Goal: Task Accomplishment & Management: Manage account settings

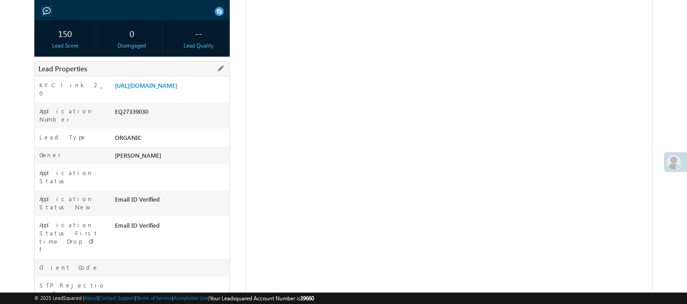
scroll to position [153, 0]
click at [134, 114] on div "EQ27339030" at bounding box center [171, 113] width 117 height 13
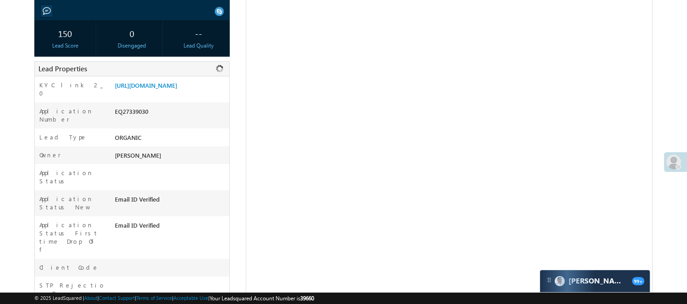
copy div "EQ27339030"
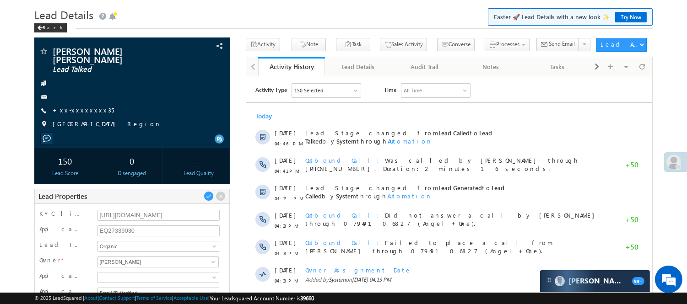
scroll to position [0, 0]
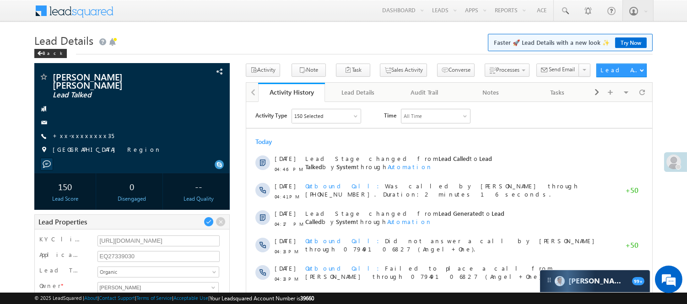
click at [266, 49] on div "Back" at bounding box center [343, 52] width 619 height 6
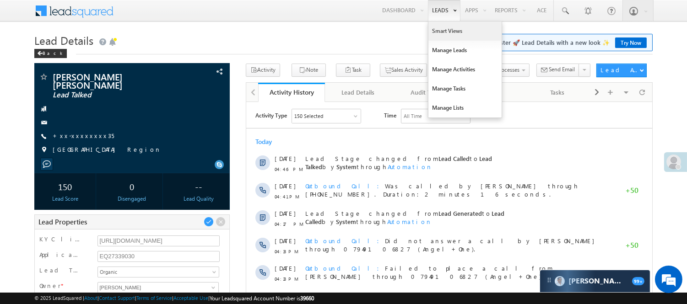
click at [447, 34] on link "Smart Views" at bounding box center [465, 31] width 73 height 19
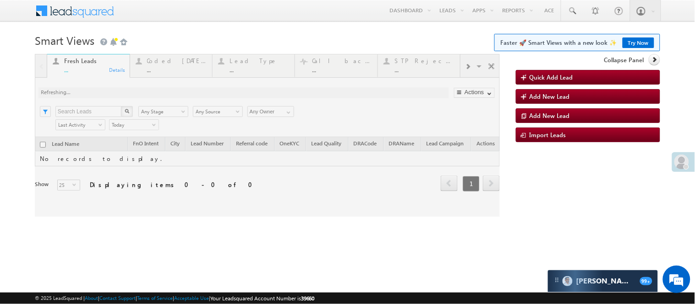
click at [165, 72] on div at bounding box center [267, 135] width 465 height 163
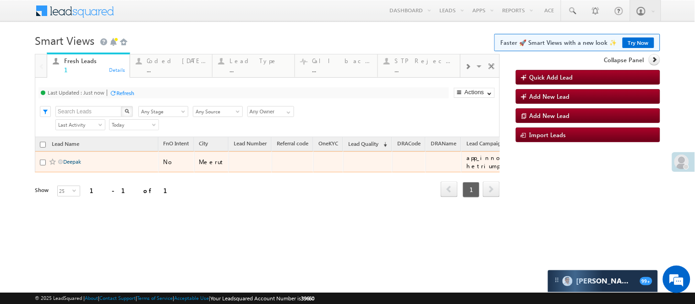
click at [69, 165] on link "Deepak" at bounding box center [72, 161] width 18 height 7
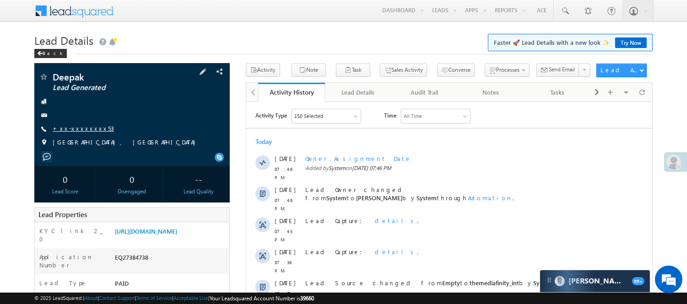
click at [78, 125] on link "+xx-xxxxxxxx53" at bounding box center [83, 129] width 61 height 8
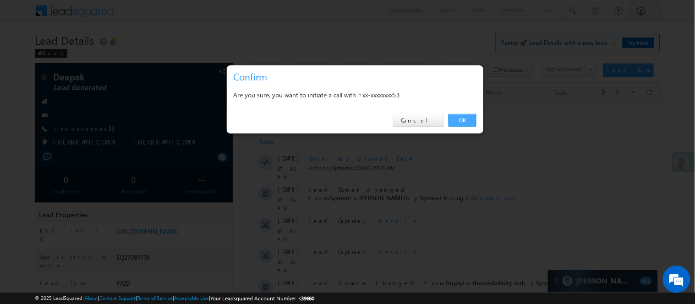
click at [461, 125] on link "OK" at bounding box center [462, 120] width 28 height 13
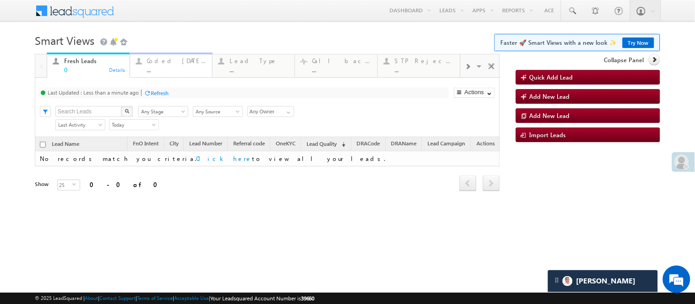
click at [150, 53] on link "Coded Today ... Details" at bounding box center [171, 65] width 83 height 25
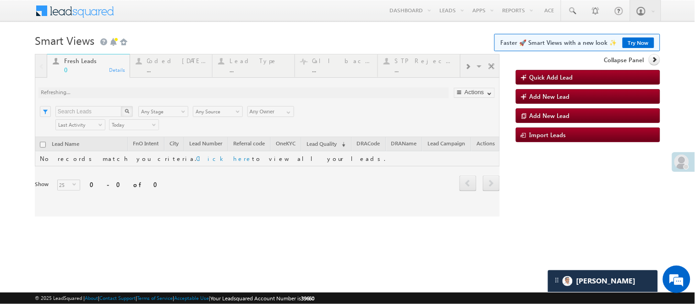
click at [159, 65] on div at bounding box center [267, 135] width 465 height 163
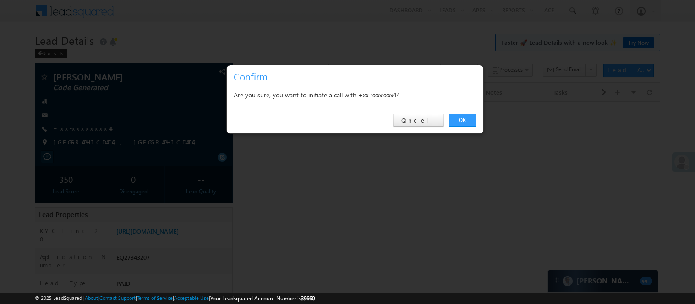
click at [452, 124] on link "OK" at bounding box center [462, 120] width 28 height 13
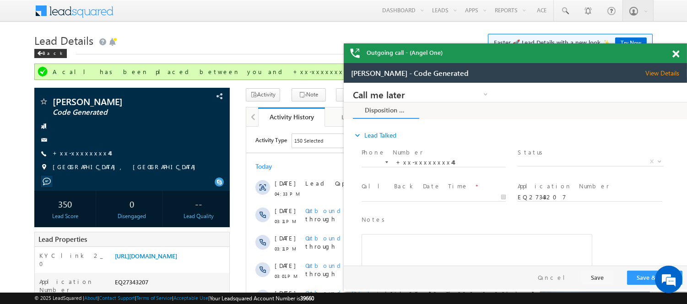
click at [673, 53] on span at bounding box center [676, 54] width 7 height 8
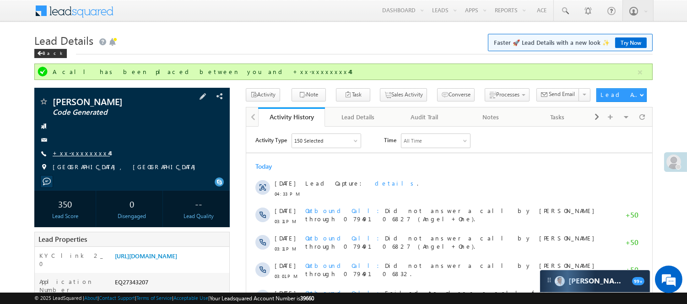
click at [68, 153] on link "+xx-xxxxxxxx44" at bounding box center [81, 153] width 57 height 8
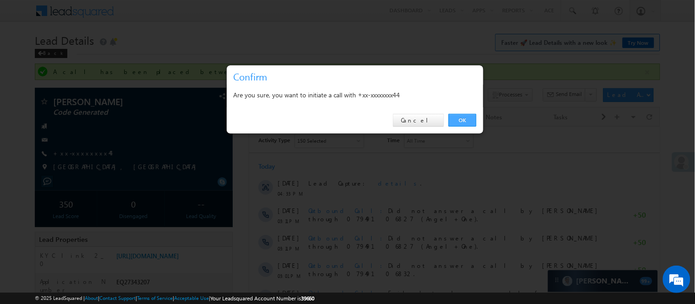
click at [473, 118] on link "OK" at bounding box center [462, 120] width 28 height 13
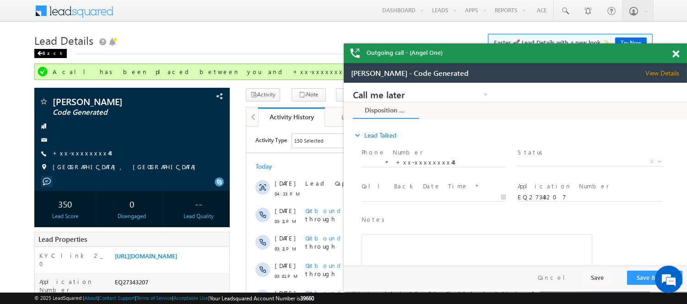
click at [52, 54] on div "Back" at bounding box center [50, 53] width 33 height 9
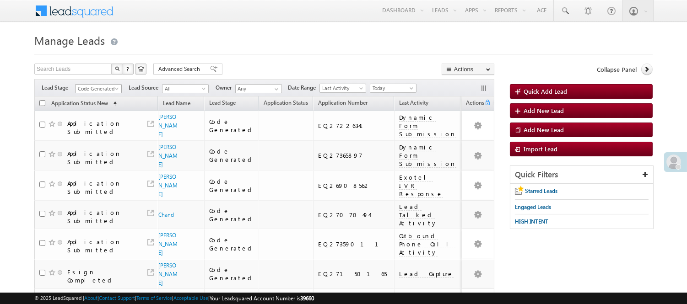
click at [107, 87] on span "Code Generated" at bounding box center [97, 89] width 43 height 8
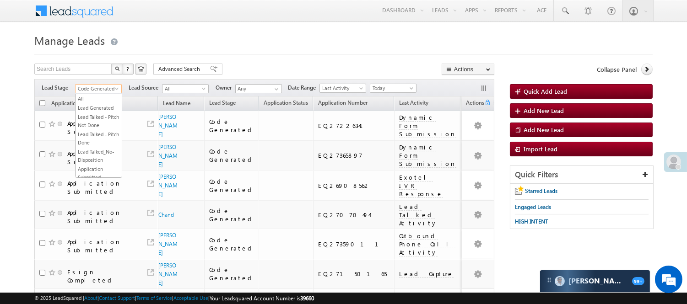
click at [98, 264] on link "FnO submitted" at bounding box center [99, 268] width 46 height 8
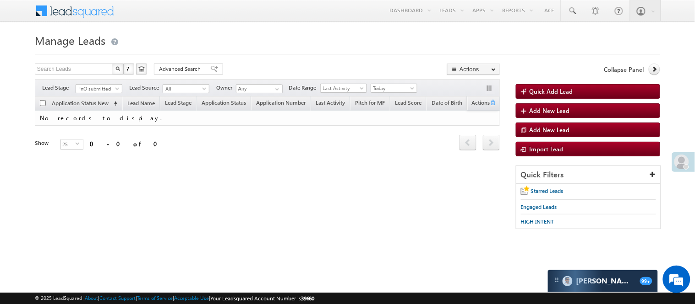
click at [88, 82] on div "Filters Lead Stage All Lead Generated Lead Talked - Pitch Not Done Lead Talked …" at bounding box center [267, 87] width 465 height 17
click at [88, 85] on span "FnO submitted" at bounding box center [97, 89] width 43 height 8
click at [99, 114] on ul "All Lead Generated Lead Talked - Pitch Not Done Lead Talked - Pitch Done Lead T…" at bounding box center [99, 136] width 47 height 84
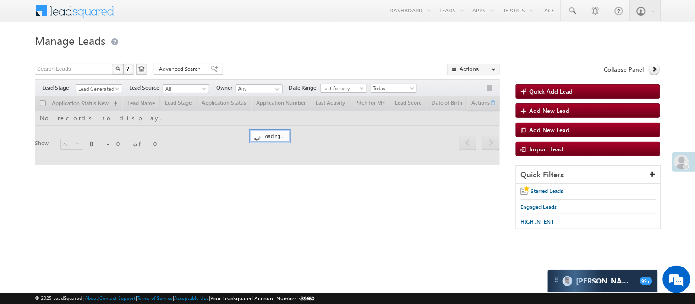
click at [293, 51] on div at bounding box center [347, 52] width 625 height 6
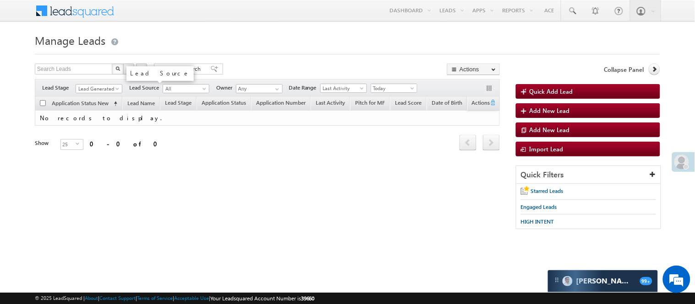
scroll to position [0, 0]
click at [107, 84] on link "Lead Generated" at bounding box center [99, 88] width 47 height 9
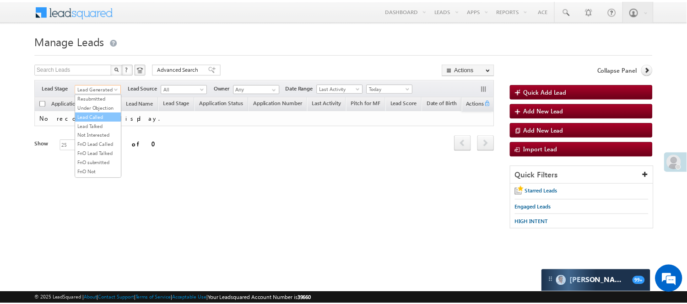
scroll to position [227, 0]
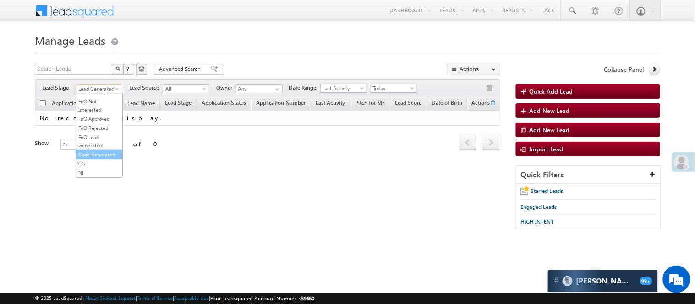
click at [103, 151] on link "Code Generated" at bounding box center [99, 155] width 46 height 8
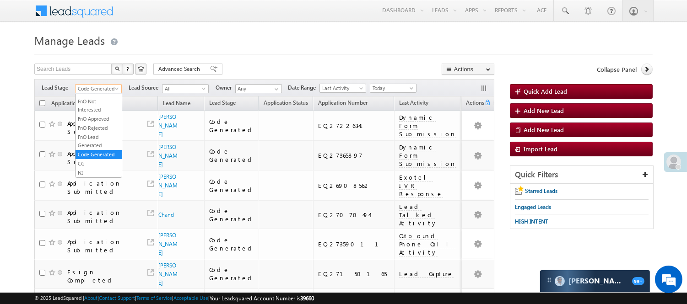
click at [99, 87] on span "Code Generated" at bounding box center [97, 89] width 43 height 8
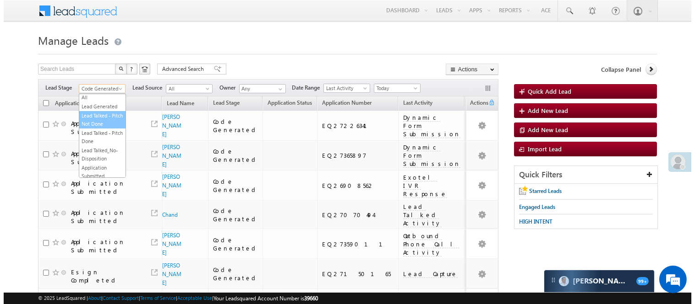
scroll to position [0, 0]
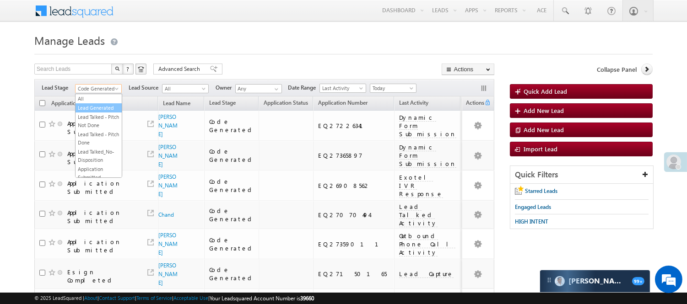
click at [94, 112] on link "Lead Generated" at bounding box center [99, 108] width 46 height 8
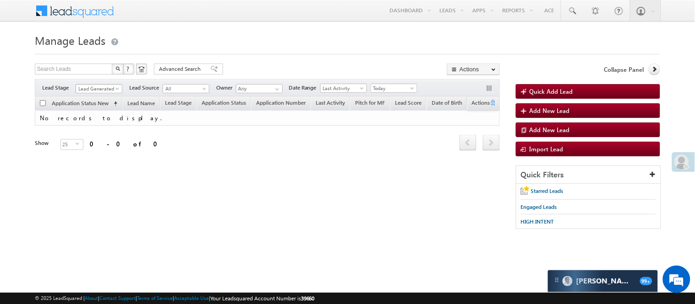
click at [106, 85] on span "Lead Generated" at bounding box center [97, 89] width 43 height 8
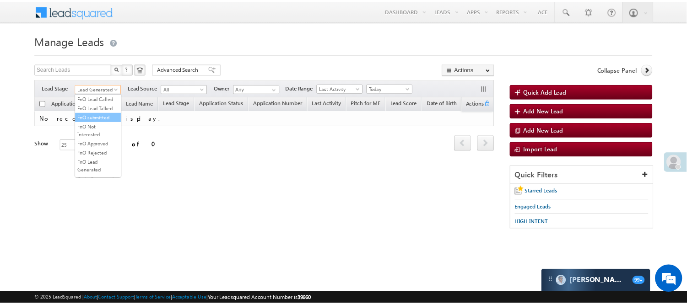
scroll to position [227, 0]
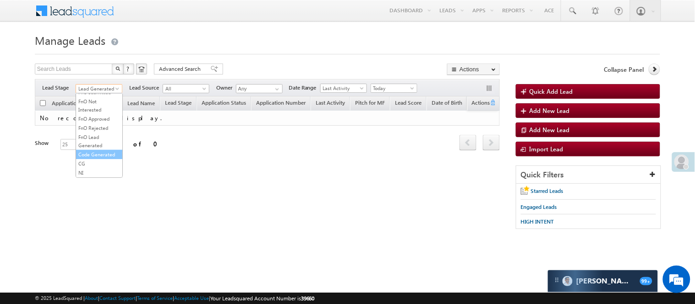
click at [97, 154] on link "Code Generated" at bounding box center [99, 155] width 46 height 8
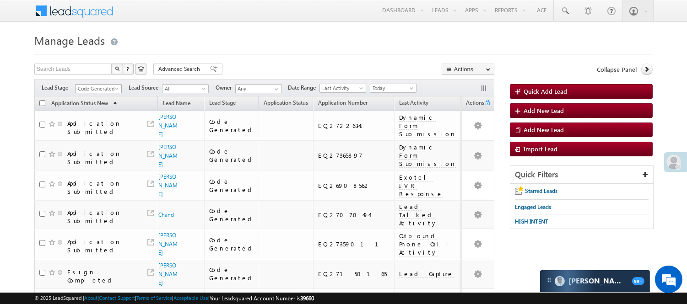
click at [109, 86] on span "Code Generated" at bounding box center [97, 89] width 43 height 8
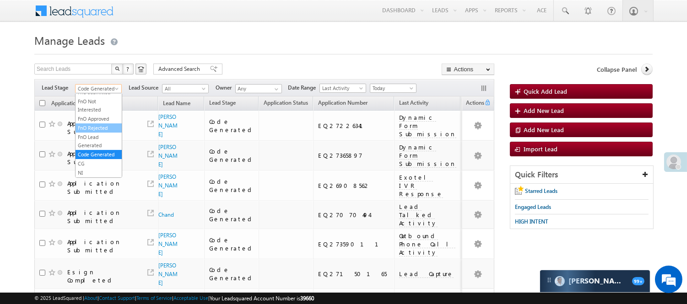
scroll to position [0, 0]
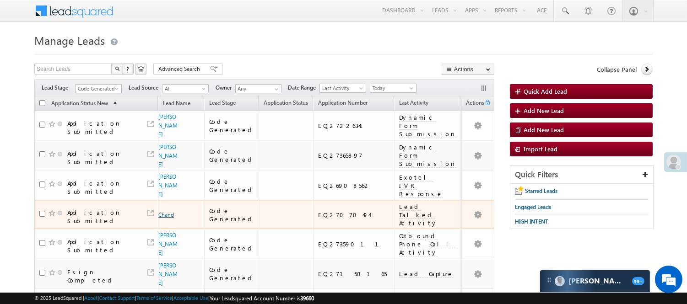
click at [167, 212] on link "Chand" at bounding box center [166, 215] width 16 height 7
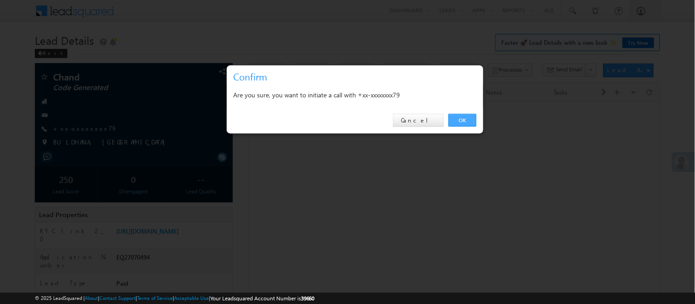
click at [460, 121] on link "OK" at bounding box center [462, 120] width 28 height 13
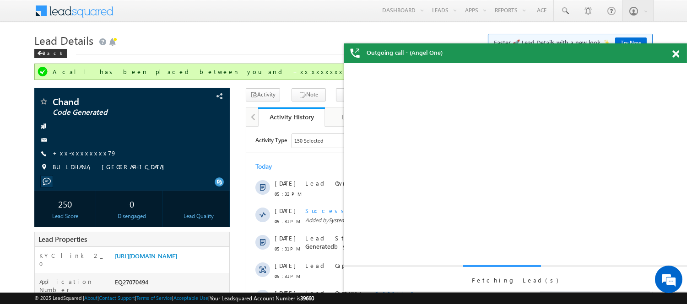
click at [674, 51] on span at bounding box center [676, 54] width 7 height 8
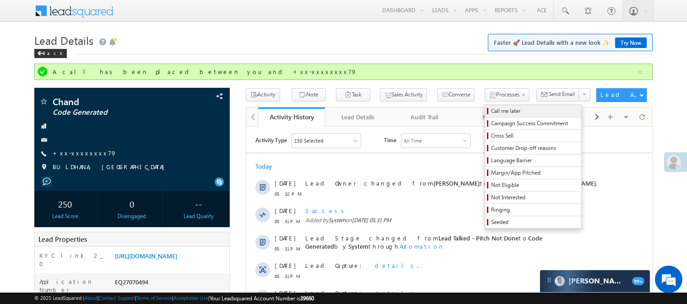
click at [490, 105] on link "Call me later" at bounding box center [533, 111] width 96 height 12
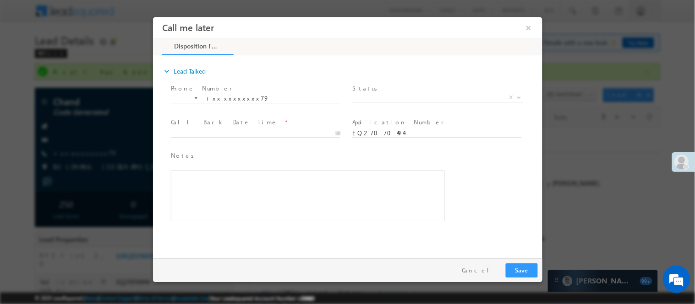
click at [440, 96] on span "X" at bounding box center [437, 97] width 171 height 9
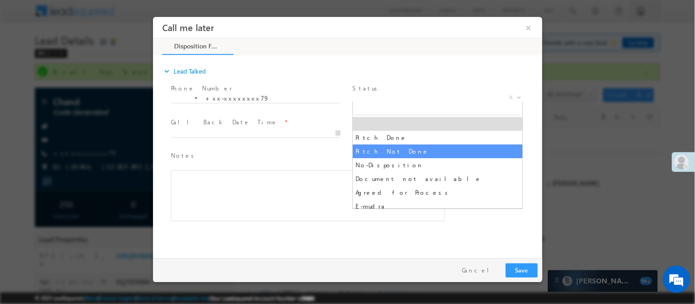
select select "Pitch Not Done"
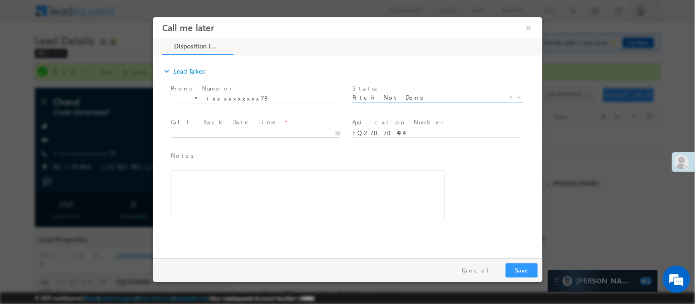
type input "08/18/25 8:06 PM"
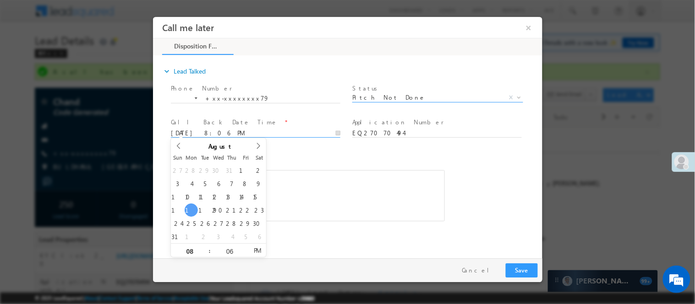
click at [322, 136] on input "08/18/25 8:06 PM" at bounding box center [254, 133] width 169 height 9
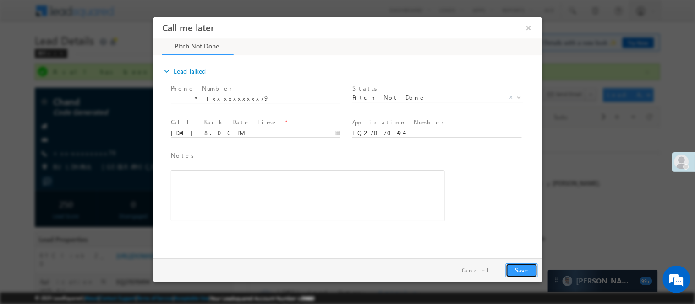
click at [522, 267] on button "Save" at bounding box center [521, 270] width 32 height 14
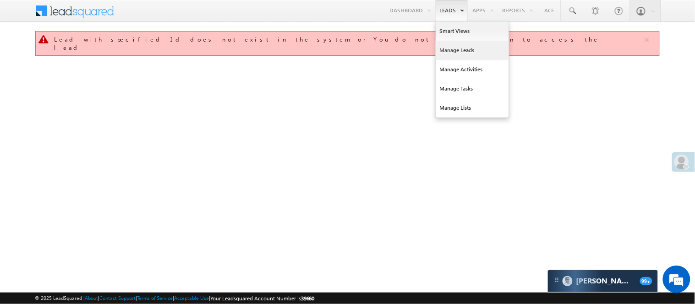
click at [455, 44] on link "Manage Leads" at bounding box center [471, 50] width 73 height 19
click at [456, 48] on link "Manage Leads" at bounding box center [471, 50] width 73 height 19
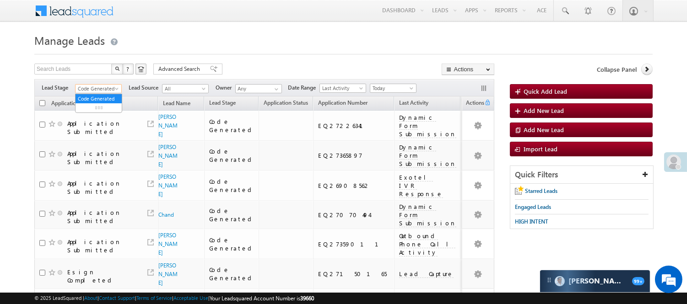
click at [93, 89] on span "Code Generated" at bounding box center [97, 89] width 43 height 8
click at [97, 112] on link "Lead Generated" at bounding box center [99, 108] width 46 height 8
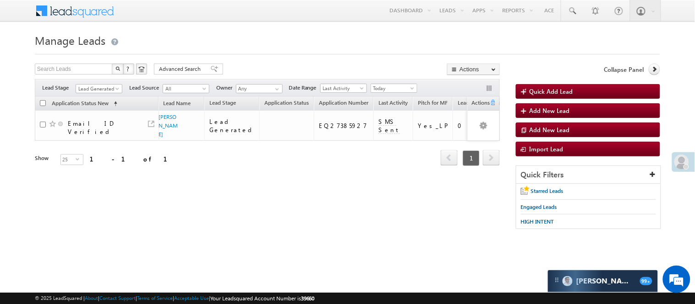
click at [277, 60] on form "Manage Leads Quick Add Lead Search Leads X ? 1 results found Advanced Search Ad…" at bounding box center [347, 135] width 625 height 208
click at [108, 87] on span "Lead Generated" at bounding box center [97, 89] width 43 height 8
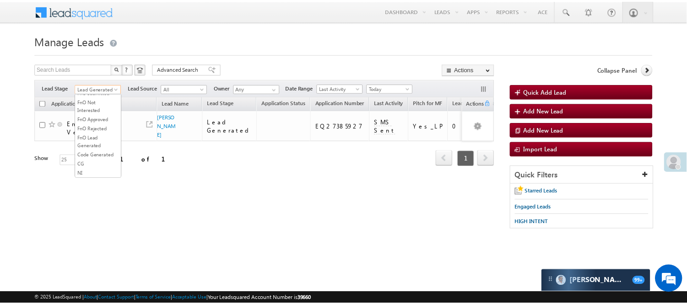
scroll to position [227, 0]
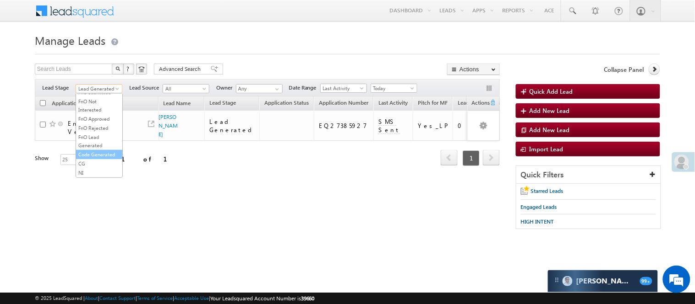
click at [99, 152] on link "Code Generated" at bounding box center [99, 155] width 46 height 8
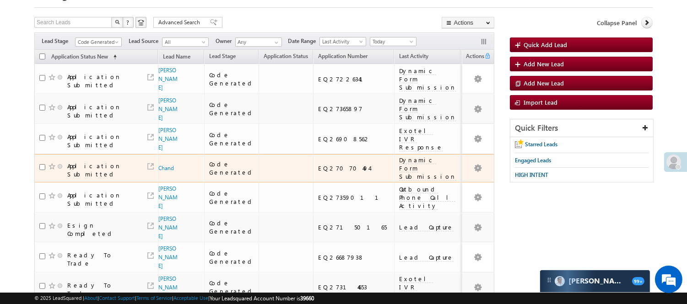
scroll to position [0, 0]
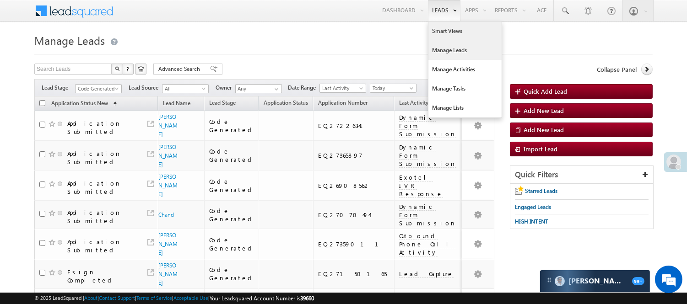
click at [440, 27] on link "Smart Views" at bounding box center [465, 31] width 73 height 19
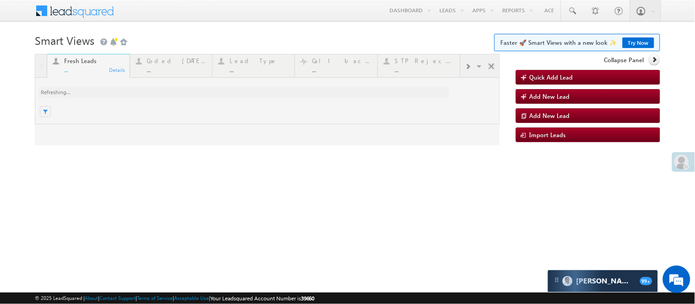
click at [175, 76] on div at bounding box center [267, 100] width 465 height 92
click at [175, 74] on div at bounding box center [267, 100] width 465 height 92
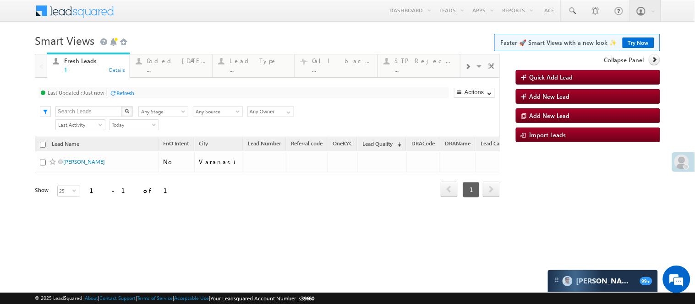
click at [170, 70] on div "..." at bounding box center [177, 69] width 60 height 7
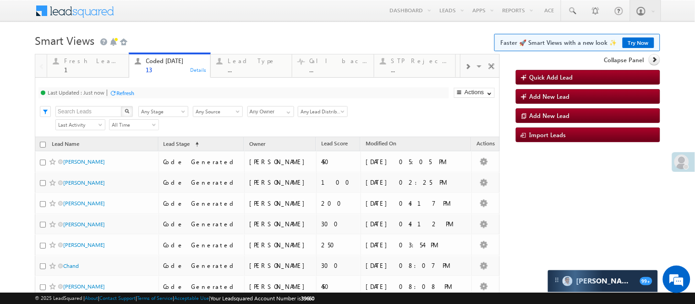
click at [465, 71] on span at bounding box center [467, 66] width 5 height 7
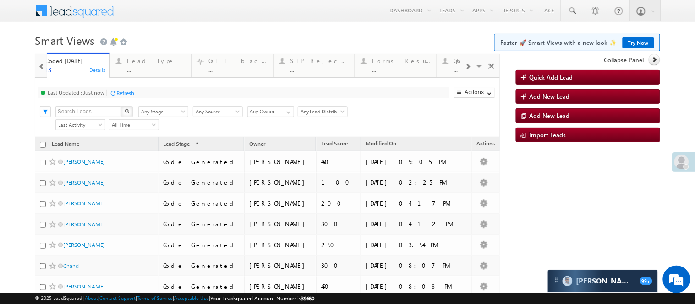
click at [465, 71] on span at bounding box center [467, 66] width 5 height 7
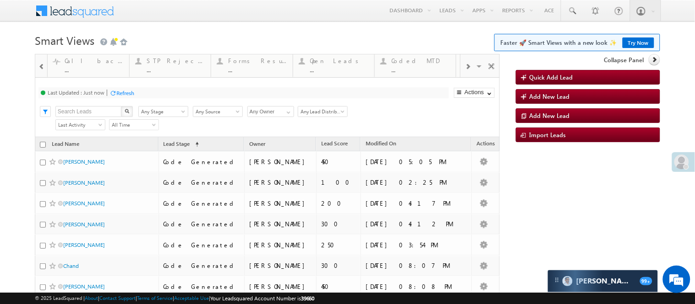
click at [465, 71] on span at bounding box center [467, 66] width 5 height 7
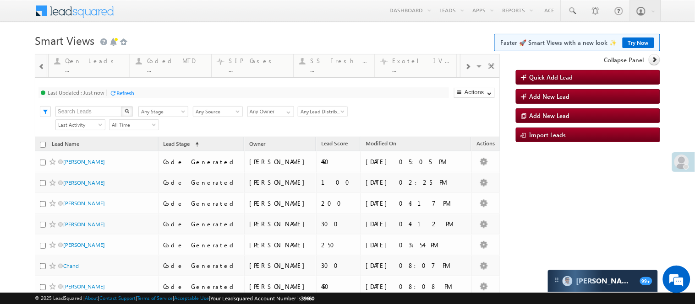
click at [465, 71] on span at bounding box center [467, 66] width 5 height 7
click at [460, 76] on div at bounding box center [467, 66] width 15 height 21
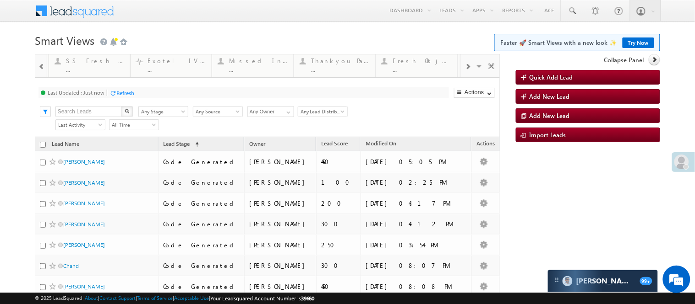
click at [465, 71] on span at bounding box center [467, 66] width 5 height 7
click at [460, 76] on div at bounding box center [467, 66] width 15 height 21
click at [465, 71] on span at bounding box center [467, 66] width 5 height 7
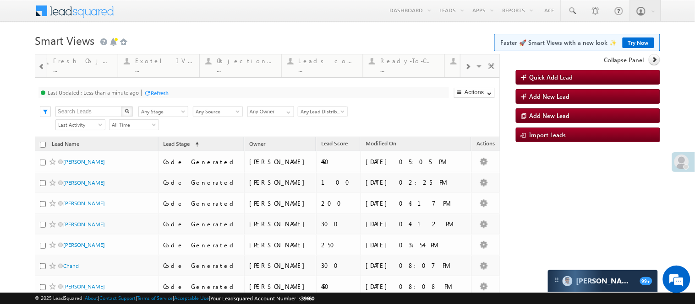
click at [465, 71] on span at bounding box center [467, 66] width 5 height 7
click at [460, 76] on div at bounding box center [467, 66] width 15 height 21
click at [460, 76] on div "Visible Tabs Fresh Leads Default Coded Today Default Lead Type Default Call bac…" at bounding box center [479, 65] width 39 height 22
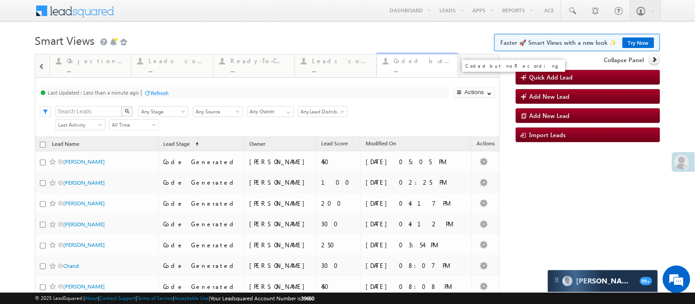
click at [423, 60] on div "Coded but no Recording" at bounding box center [423, 60] width 58 height 7
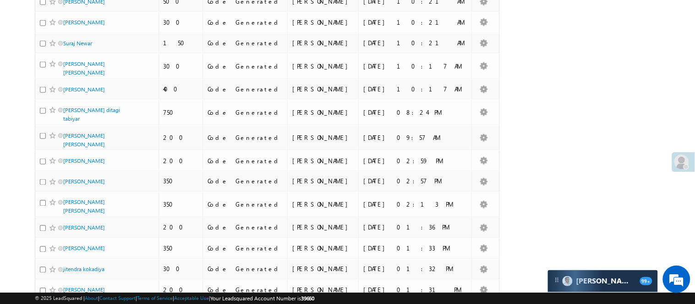
scroll to position [152, 0]
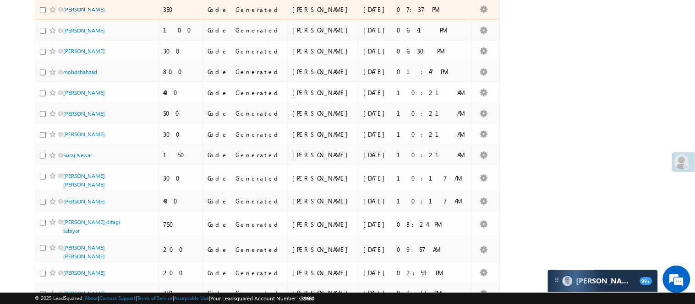
click at [102, 13] on link "[PERSON_NAME]" at bounding box center [84, 9] width 42 height 7
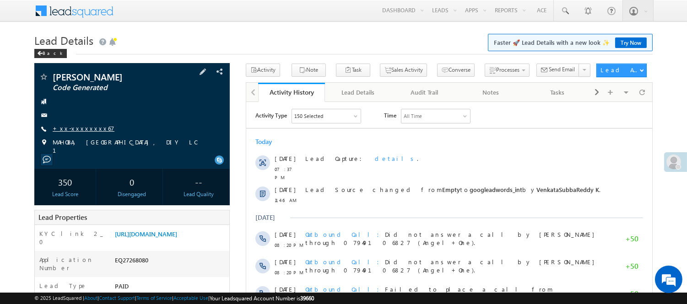
click at [80, 129] on link "+xx-xxxxxxxx67" at bounding box center [84, 129] width 62 height 8
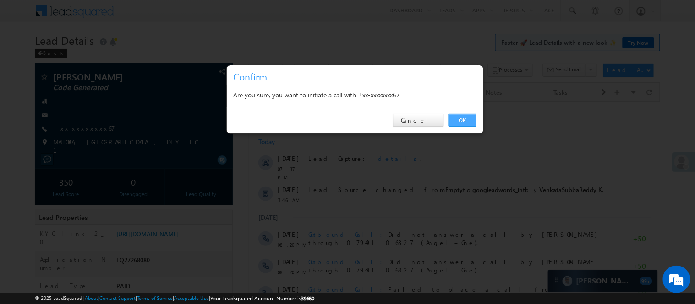
click at [457, 117] on link "OK" at bounding box center [462, 120] width 28 height 13
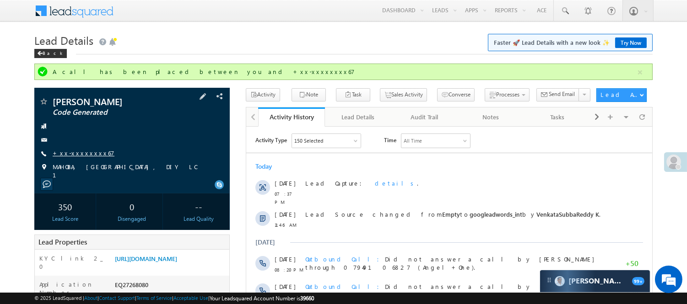
click at [86, 149] on link "+xx-xxxxxxxx67" at bounding box center [84, 153] width 62 height 8
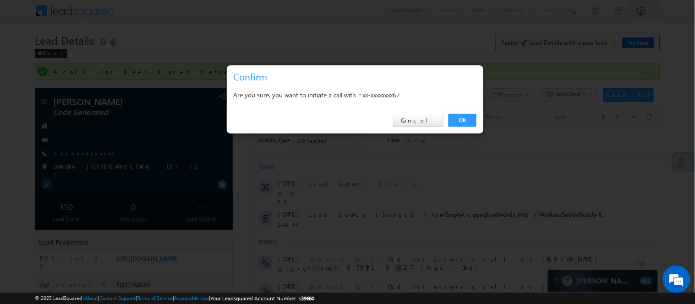
click at [465, 127] on div "OK Cancel" at bounding box center [355, 121] width 256 height 26
click at [467, 125] on link "OK" at bounding box center [462, 120] width 28 height 13
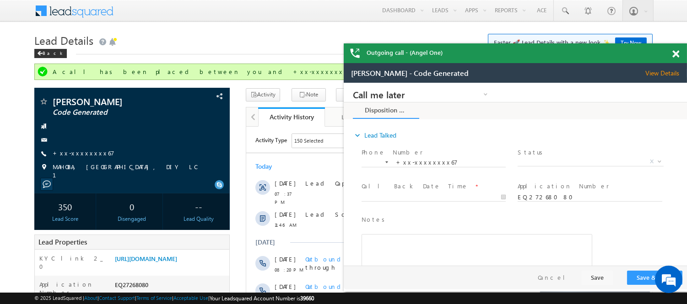
click at [674, 57] on span at bounding box center [676, 54] width 7 height 8
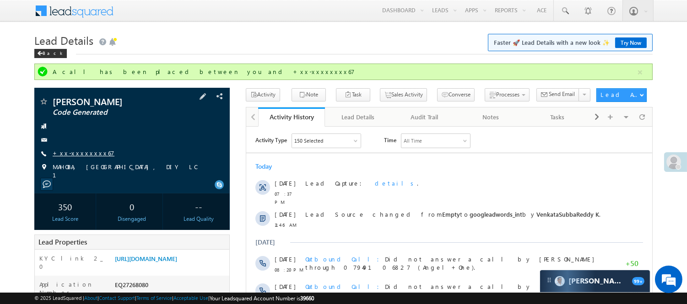
click at [66, 152] on link "+xx-xxxxxxxx67" at bounding box center [84, 153] width 62 height 8
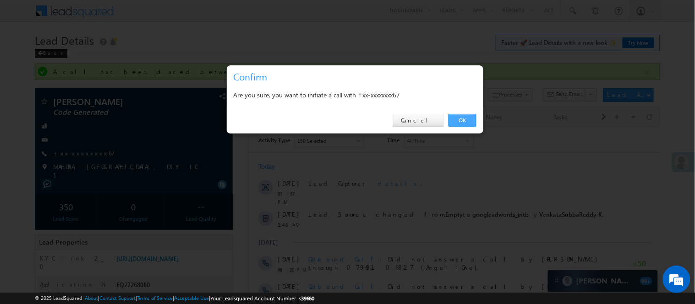
click at [466, 118] on link "OK" at bounding box center [462, 120] width 28 height 13
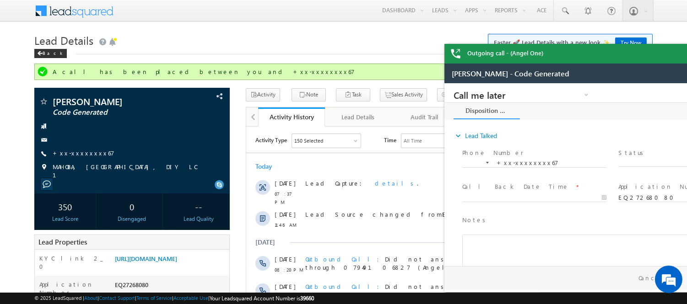
click at [678, 57] on div "Outgoing call - (Angel One)" at bounding box center [616, 54] width 343 height 20
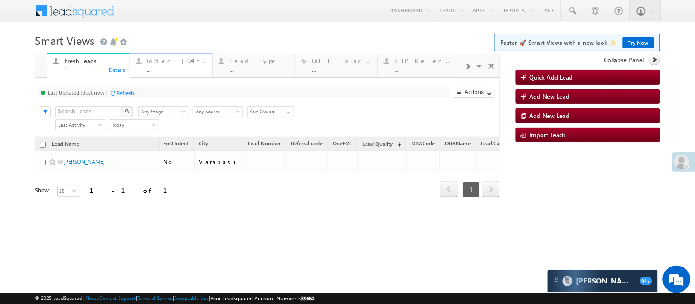
click at [178, 74] on link "Coded [DATE] ... Details" at bounding box center [171, 65] width 83 height 25
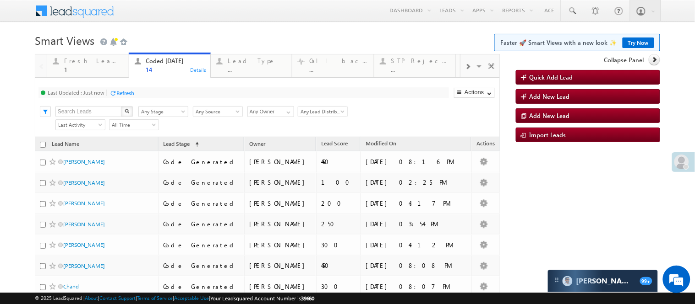
click at [250, 29] on body "Menu [PERSON_NAME] [PERSON_NAME] .Yada v@ang elbro king. com" at bounding box center [347, 247] width 695 height 494
click at [299, 35] on h1 "Smart Views Getting Started Faster 🚀 Smart Views with a new look ✨ Try Now" at bounding box center [347, 40] width 625 height 18
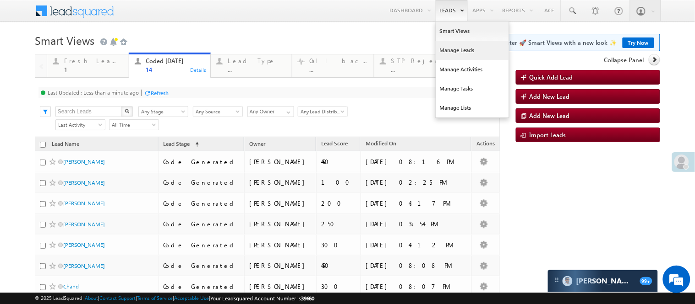
click at [453, 51] on link "Manage Leads" at bounding box center [471, 50] width 73 height 19
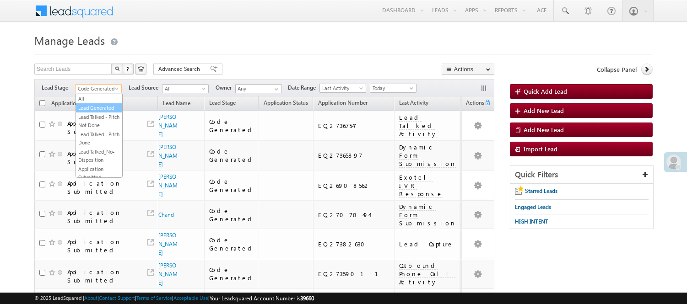
click at [100, 112] on link "Lead Generated" at bounding box center [99, 108] width 46 height 8
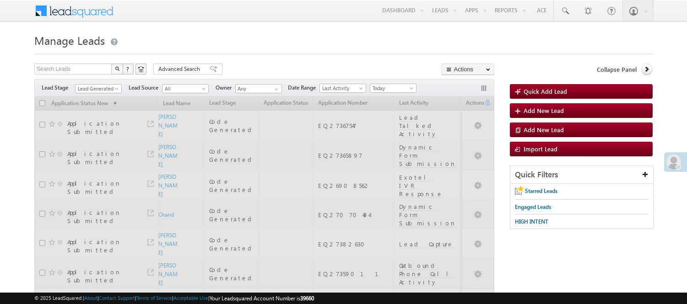
click at [281, 51] on div at bounding box center [343, 52] width 619 height 6
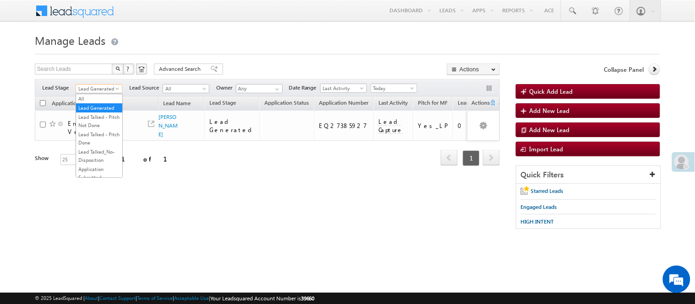
drag, startPoint x: 103, startPoint y: 87, endPoint x: 104, endPoint y: 111, distance: 23.4
click at [103, 87] on span "Lead Generated" at bounding box center [97, 89] width 43 height 8
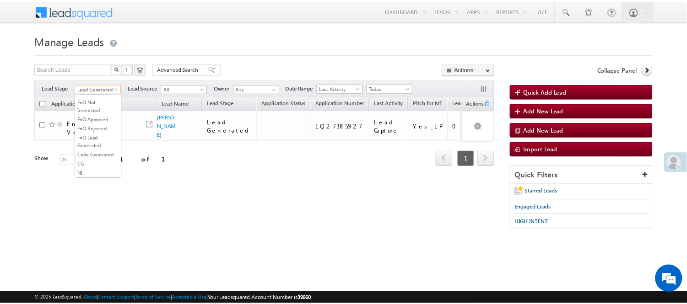
scroll to position [227, 0]
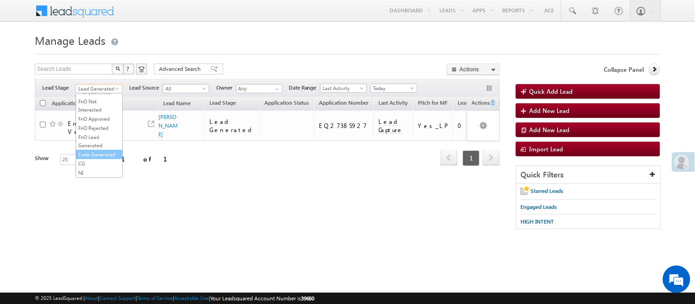
click at [98, 151] on link "Code Generated" at bounding box center [99, 155] width 46 height 8
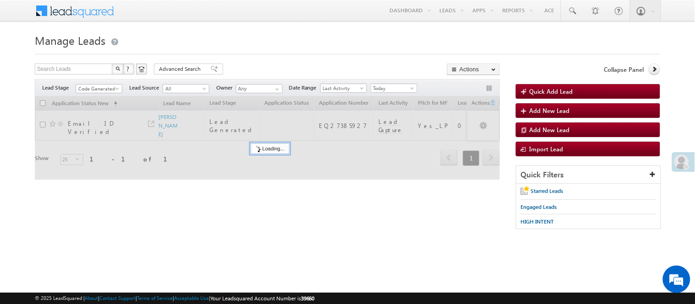
click at [260, 70] on div "Search Leads X ? 1 results found Advanced Search Advanced Search Advanced searc…" at bounding box center [267, 70] width 465 height 13
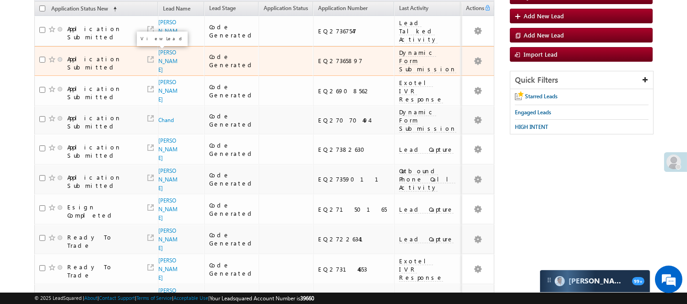
scroll to position [0, 0]
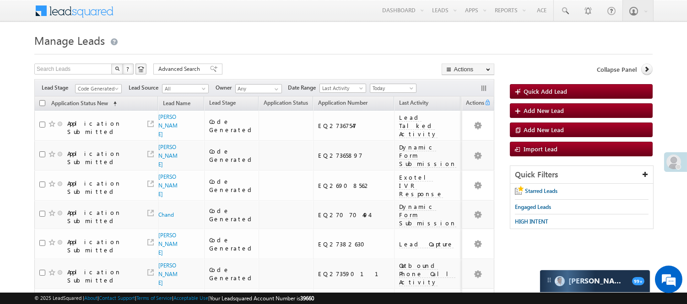
click at [286, 81] on div "Filters Lead Stage All Lead Generated Lead Talked - Pitch Not Done Lead Talked …" at bounding box center [264, 87] width 460 height 17
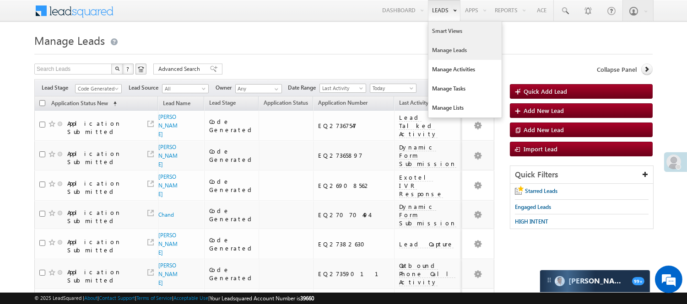
click at [458, 28] on link "Smart Views" at bounding box center [465, 31] width 73 height 19
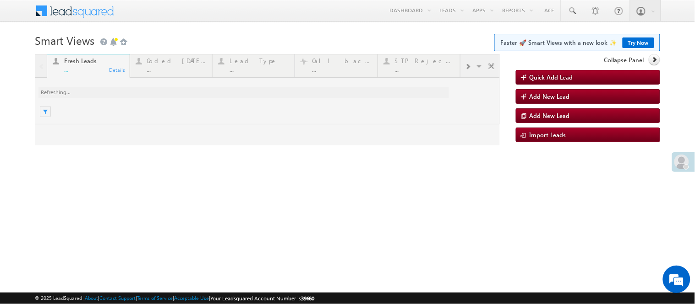
click at [165, 64] on div at bounding box center [267, 100] width 465 height 92
click at [166, 65] on div at bounding box center [267, 100] width 465 height 92
click at [166, 65] on div "Coded [DATE] ..." at bounding box center [177, 64] width 60 height 18
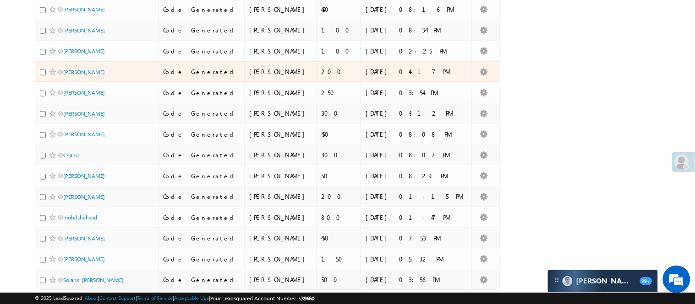
scroll to position [7, 0]
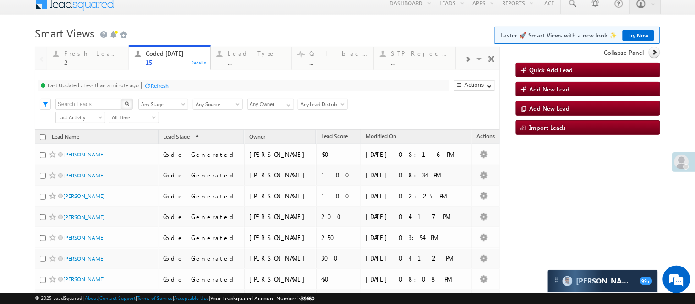
click at [284, 32] on h1 "Smart Views Getting Started Faster 🚀 Smart Views with a new look ✨ Try Now" at bounding box center [347, 32] width 625 height 18
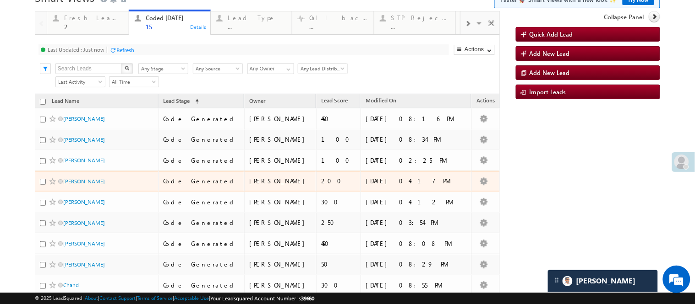
scroll to position [0, 0]
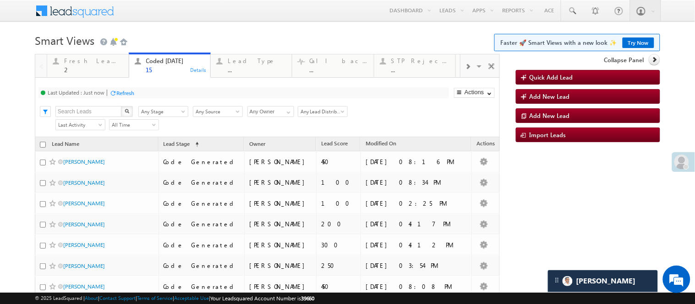
click at [328, 38] on h1 "Smart Views Getting Started Faster 🚀 Smart Views with a new look ✨ Try Now" at bounding box center [347, 40] width 625 height 18
click at [277, 26] on body "Menu Nisha Anand Yadav Nisha .Yada v@ang elbro king. com" at bounding box center [347, 257] width 695 height 515
click at [333, 27] on body "Menu Nisha Anand Yadav Nisha .Yada v@ang elbro king. com" at bounding box center [347, 257] width 695 height 515
click at [335, 23] on body "Menu Nisha Anand Yadav Nisha .Yada v@ang elbro king. com" at bounding box center [347, 257] width 695 height 515
